Goal: Transaction & Acquisition: Purchase product/service

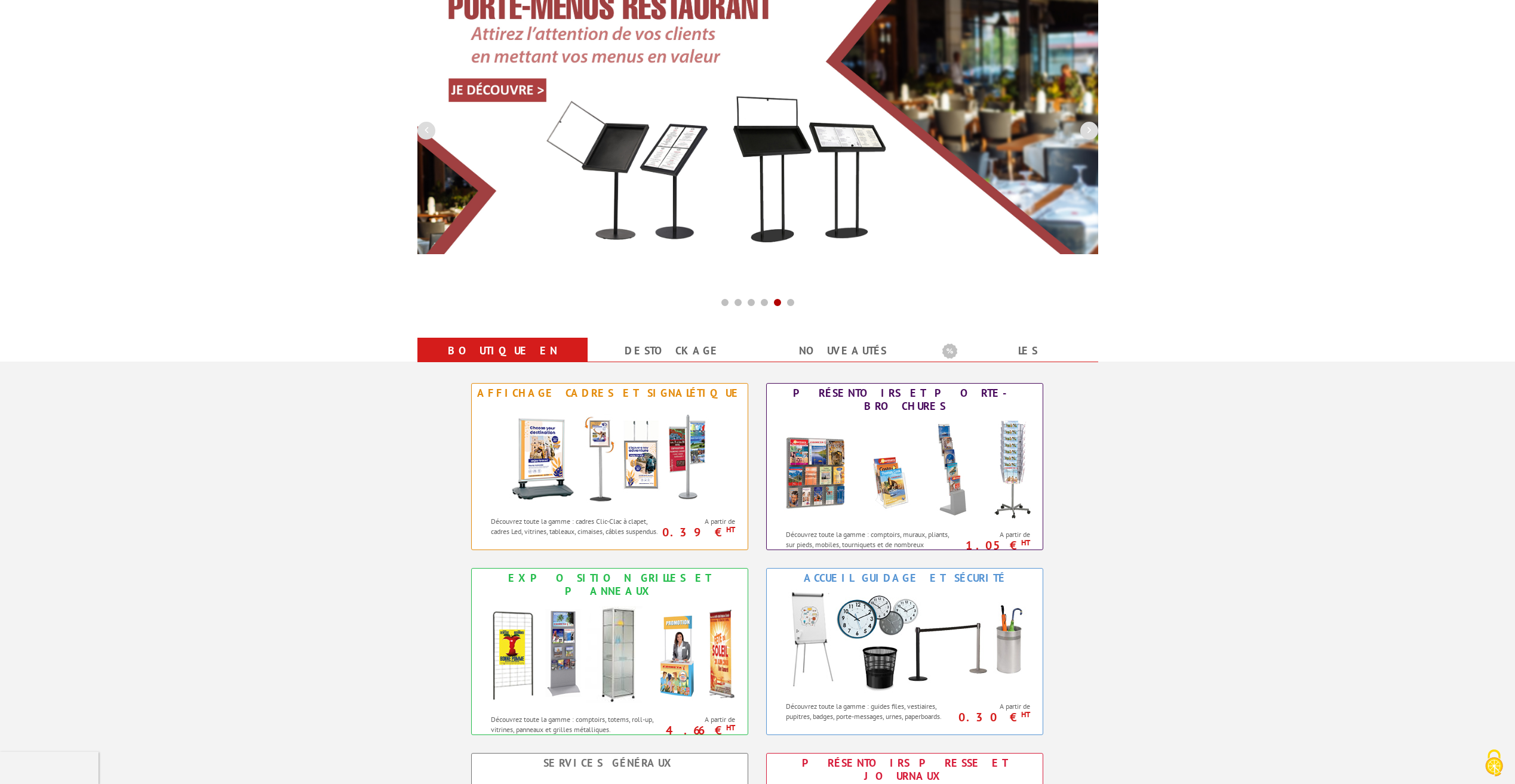
scroll to position [238, 0]
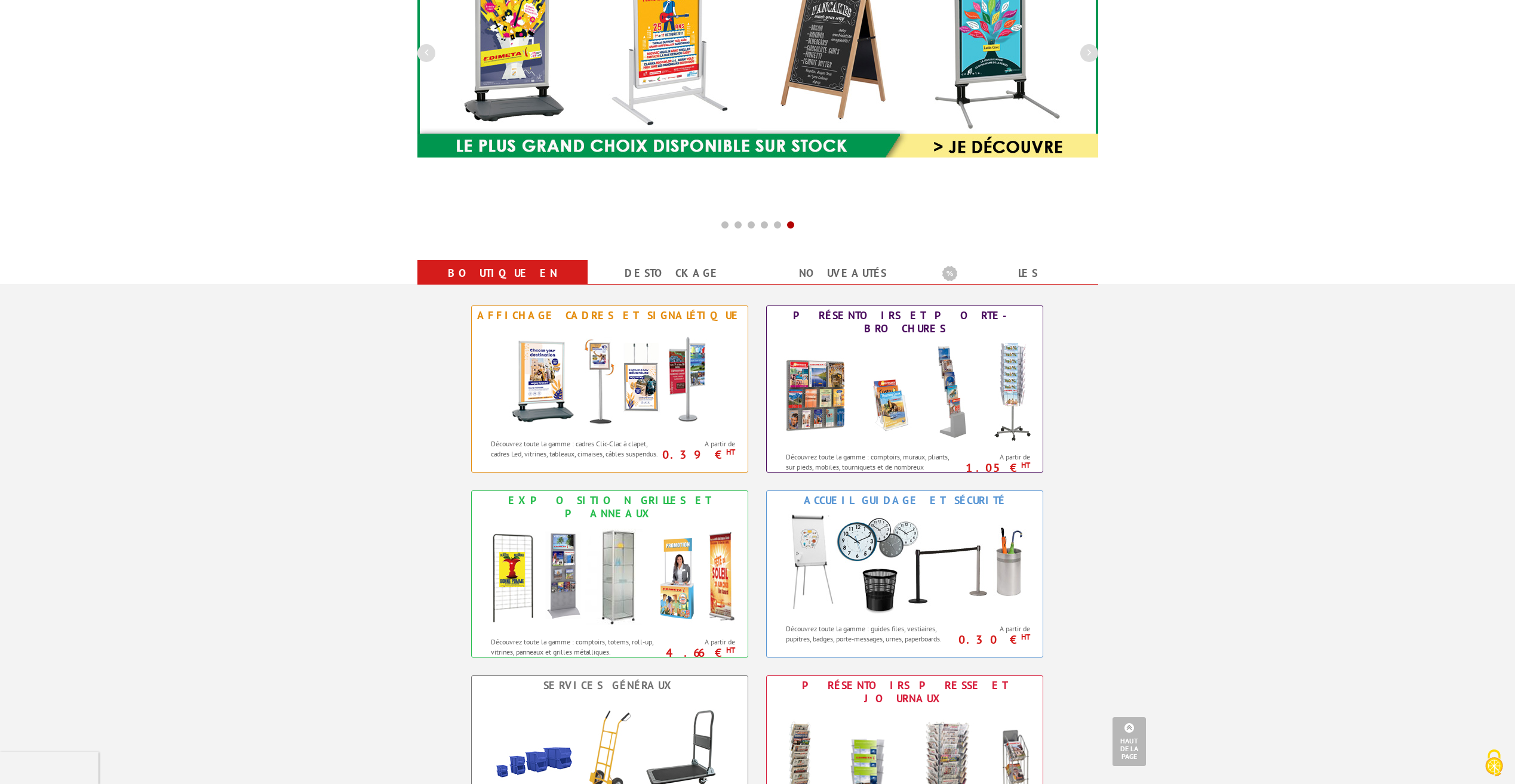
click at [524, 272] on link "Boutique en ligne" at bounding box center [502, 284] width 141 height 43
click at [491, 270] on link "Boutique en ligne" at bounding box center [502, 284] width 141 height 43
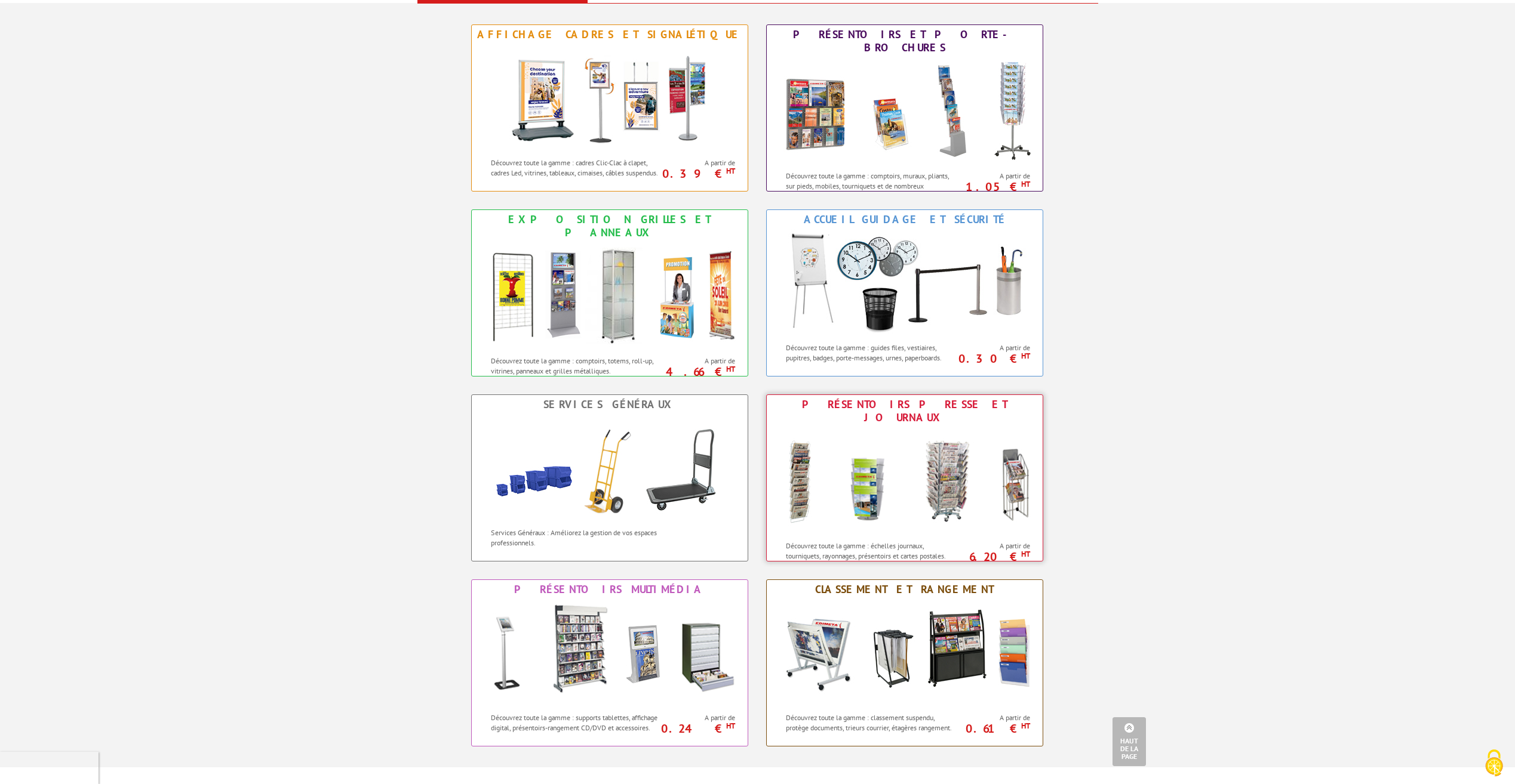
scroll to position [537, 0]
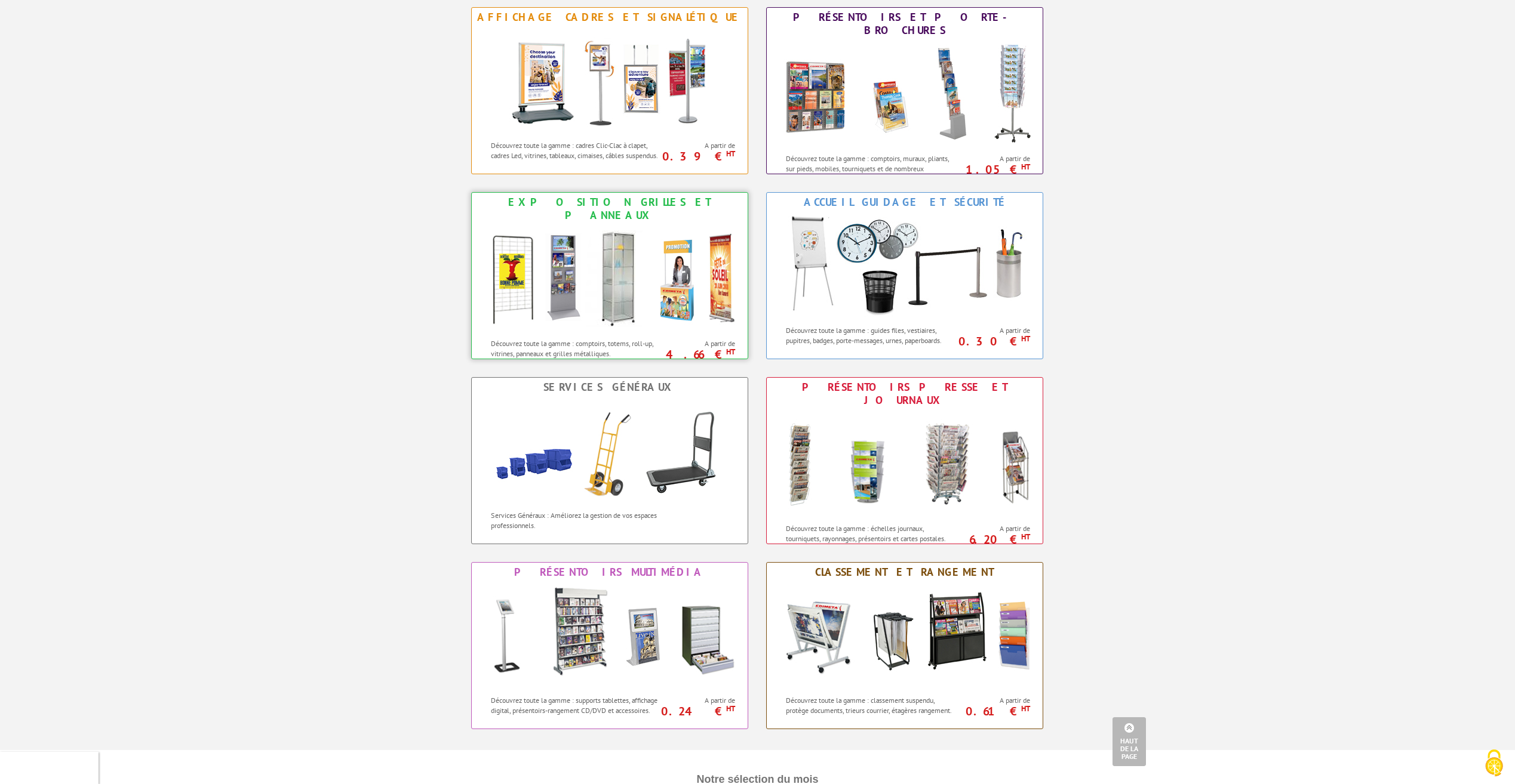
click at [517, 276] on img at bounding box center [610, 278] width 263 height 107
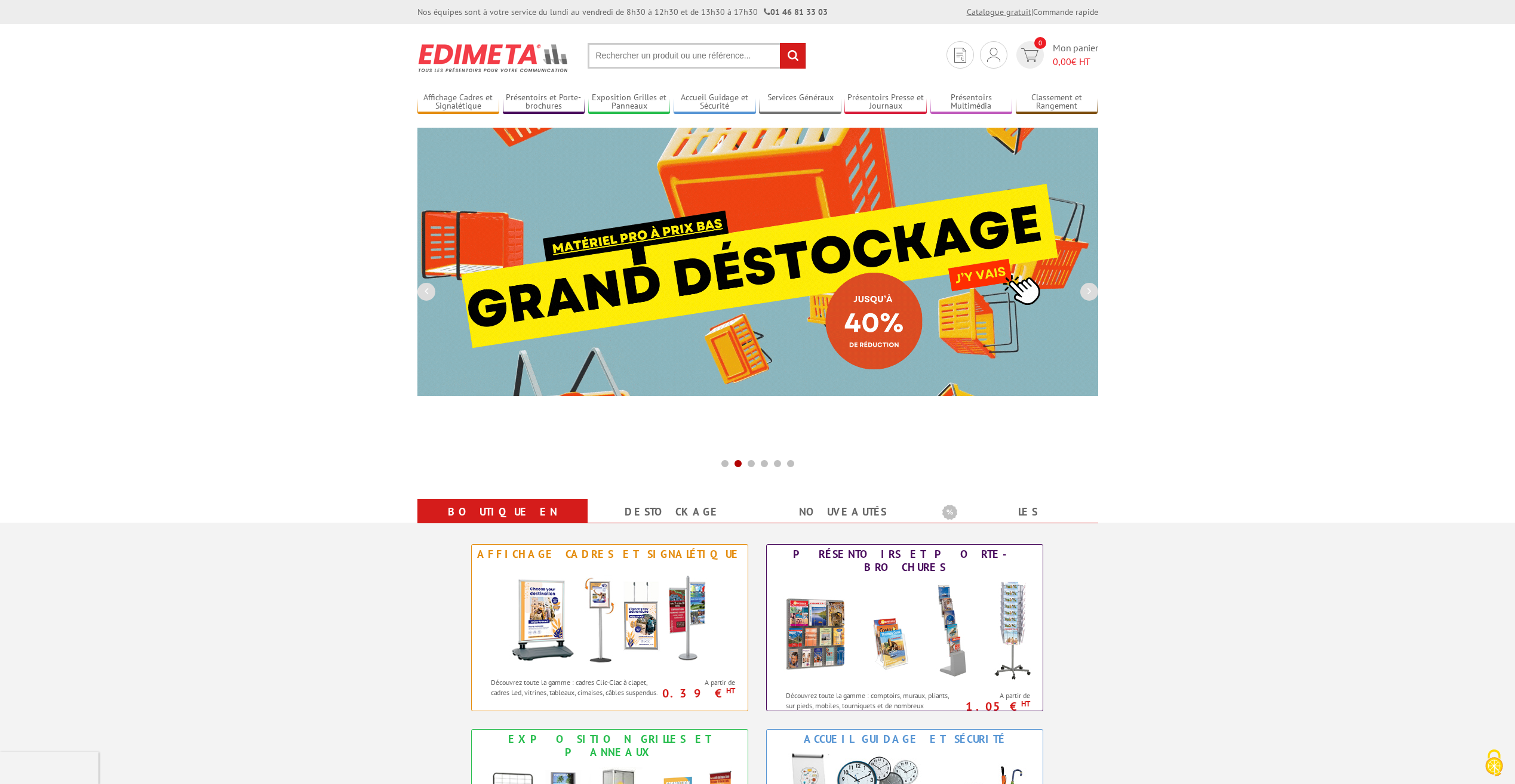
click at [1007, 12] on link "Catalogue gratuit" at bounding box center [999, 11] width 65 height 11
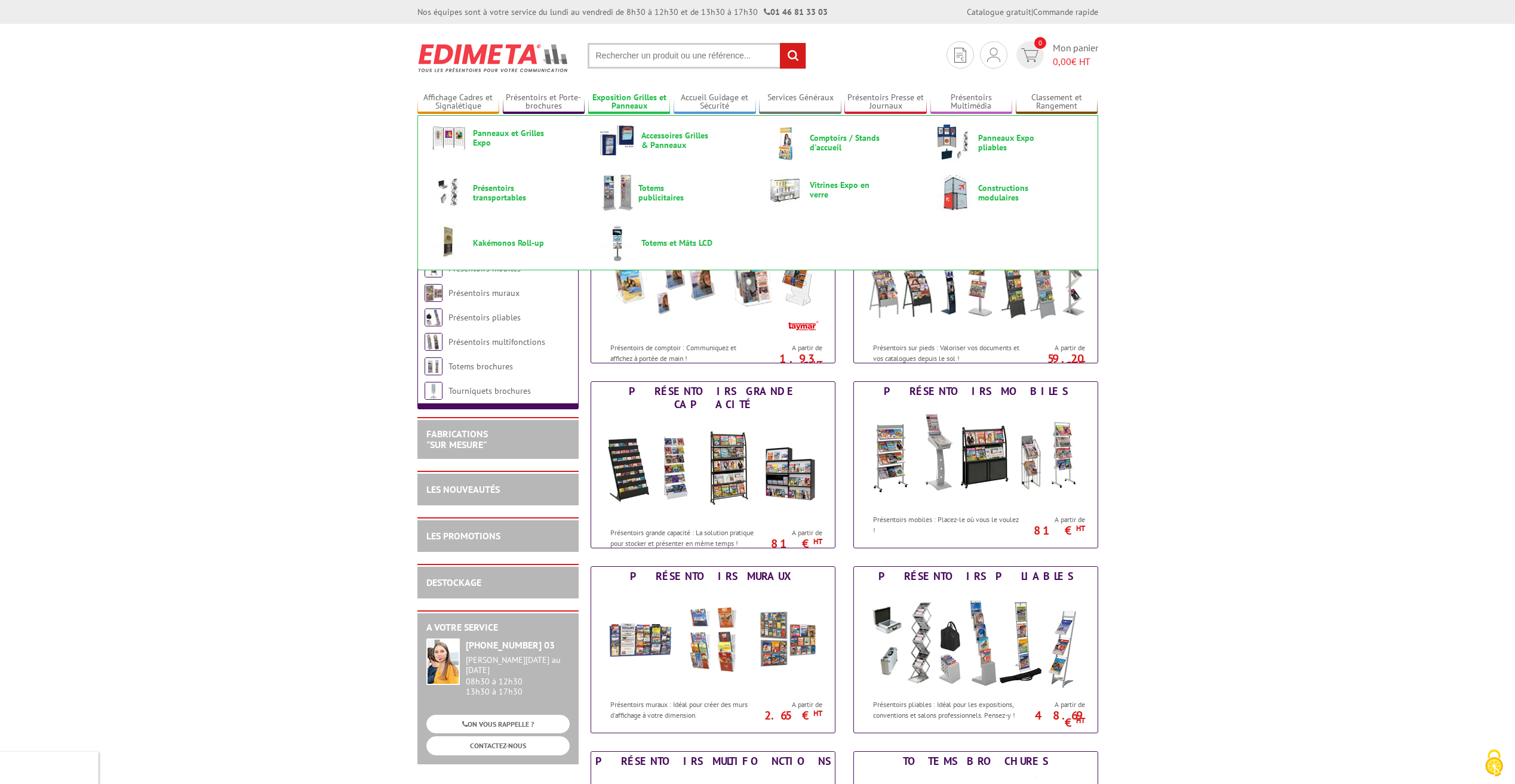
click at [649, 97] on link "Exposition Grilles et Panneaux" at bounding box center [630, 102] width 82 height 20
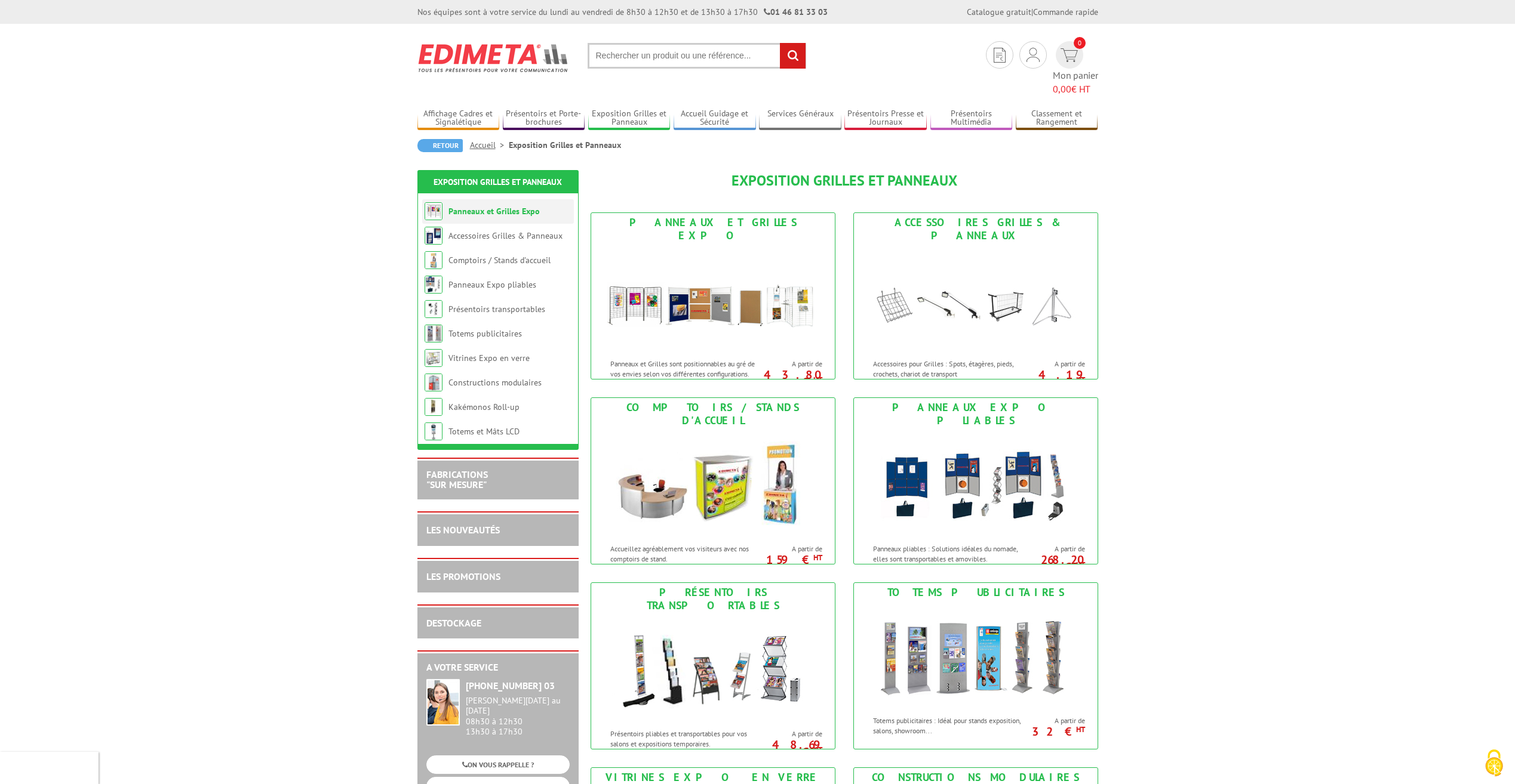
click at [486, 206] on link "Panneaux et Grilles Expo" at bounding box center [494, 211] width 92 height 11
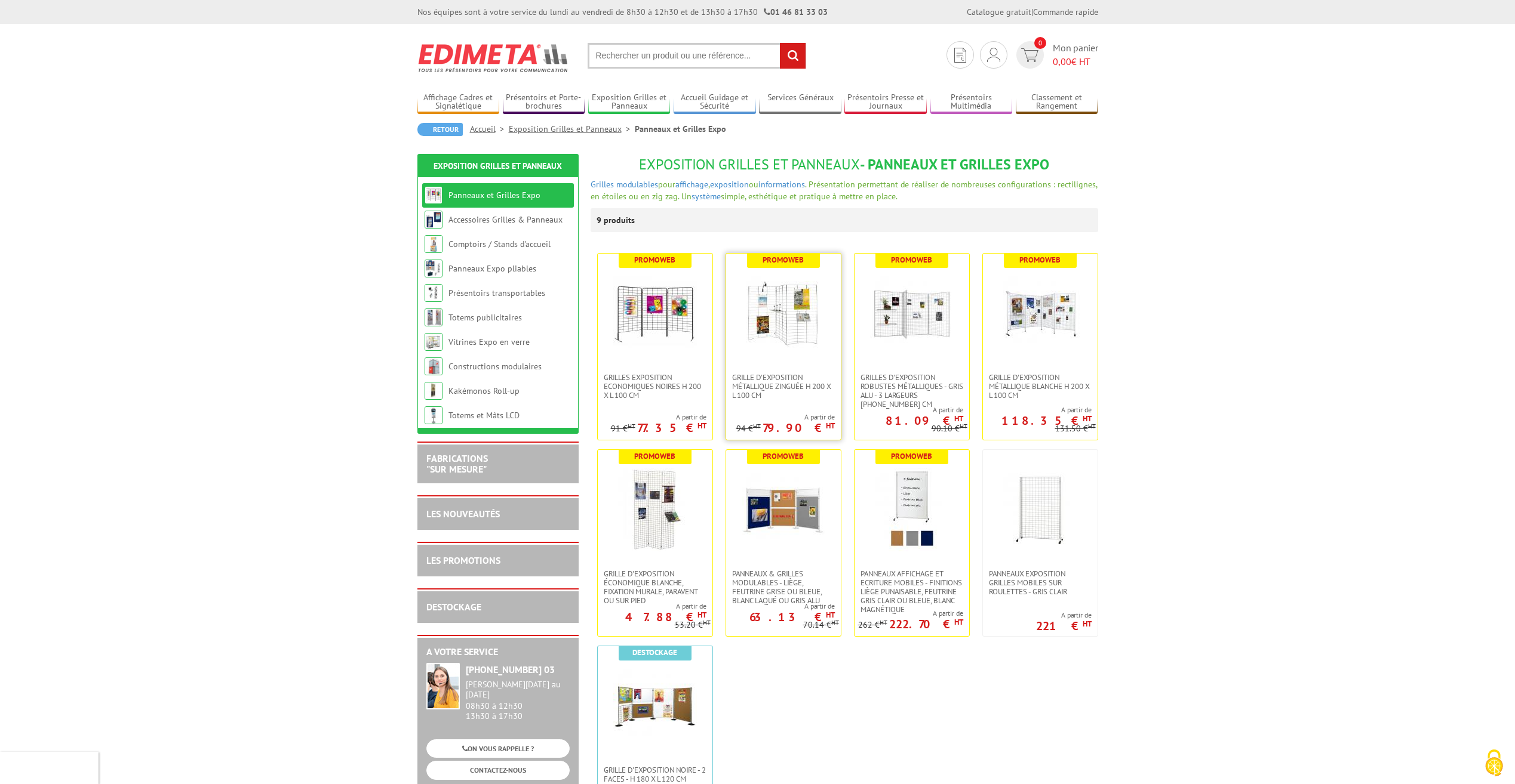
click at [795, 315] on img at bounding box center [784, 314] width 84 height 84
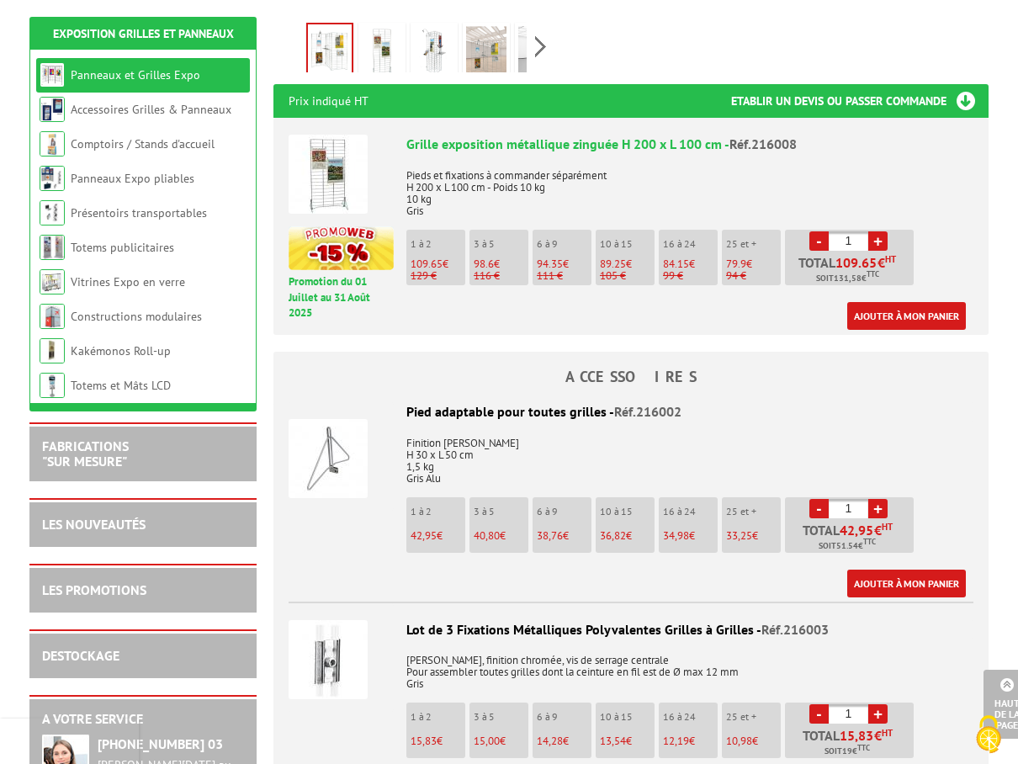
scroll to position [673, 0]
